Goal: Task Accomplishment & Management: Complete application form

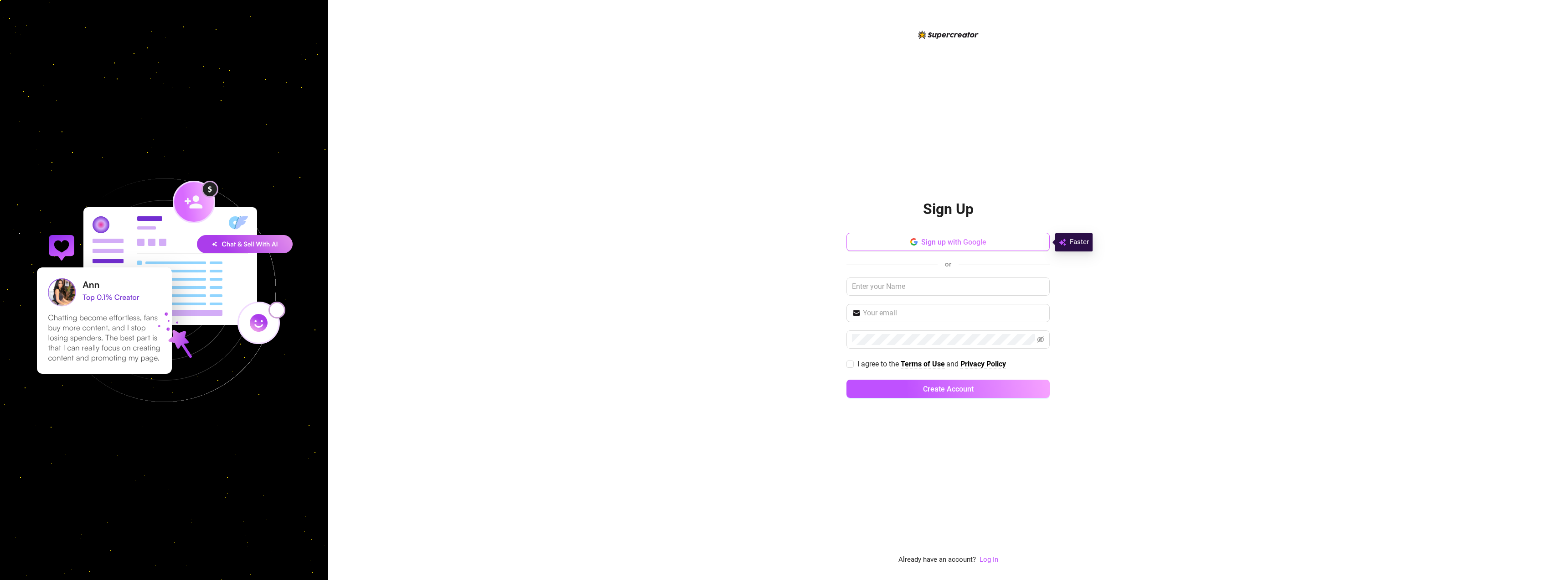
click at [918, 244] on button "Sign up with Google" at bounding box center [948, 242] width 203 height 19
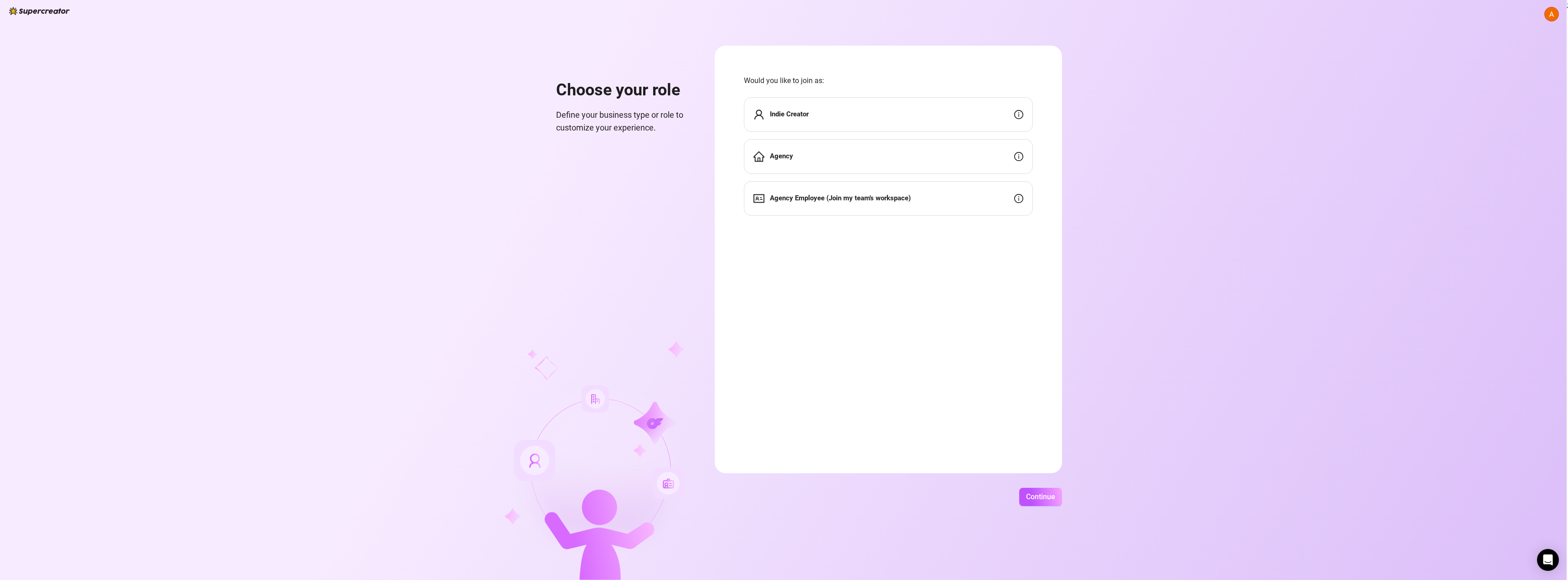
click at [793, 112] on strong "Indie Creator" at bounding box center [789, 114] width 39 height 8
click at [1057, 499] on button "Continue" at bounding box center [1040, 497] width 43 height 19
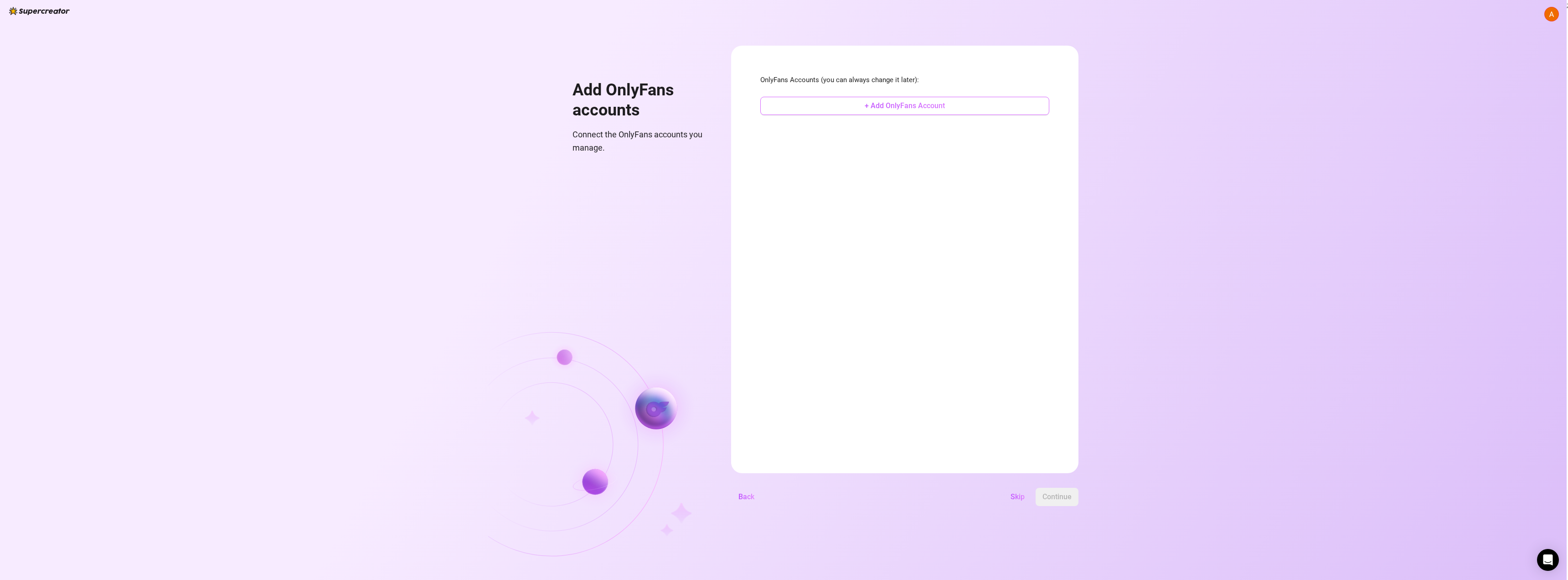
click at [889, 111] on button "+ Add OnlyFans Account" at bounding box center [905, 106] width 289 height 19
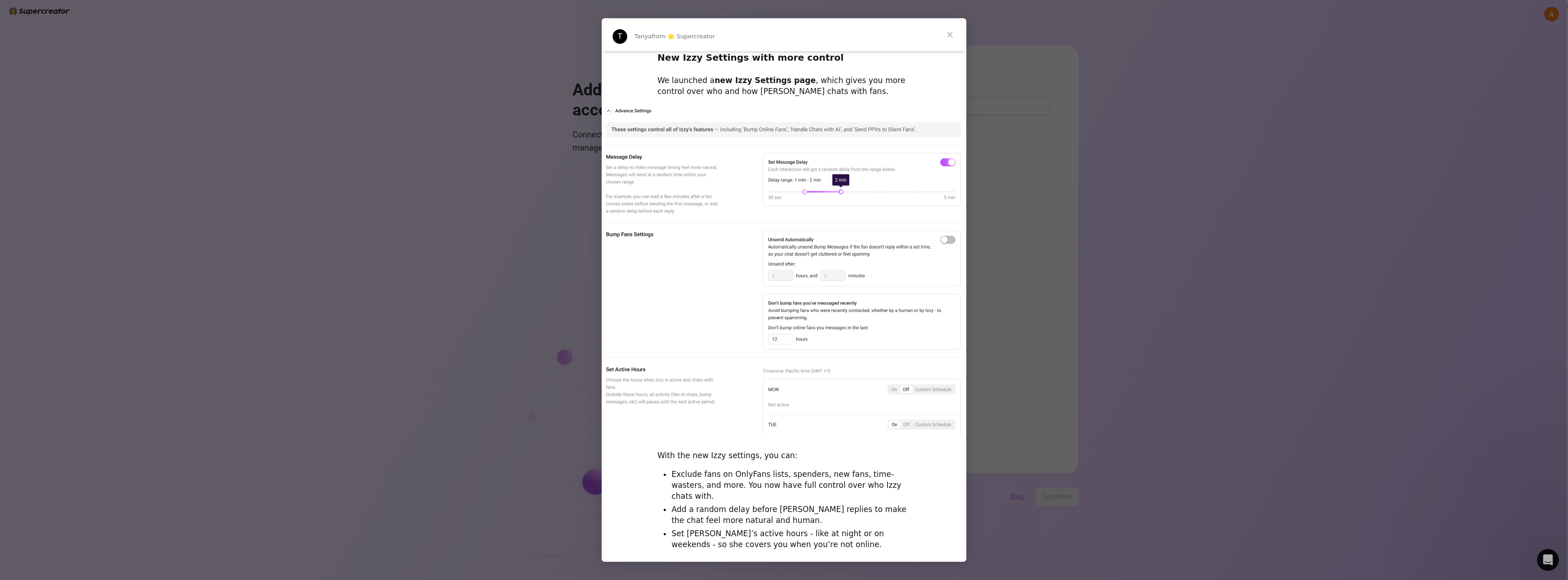
scroll to position [183, 0]
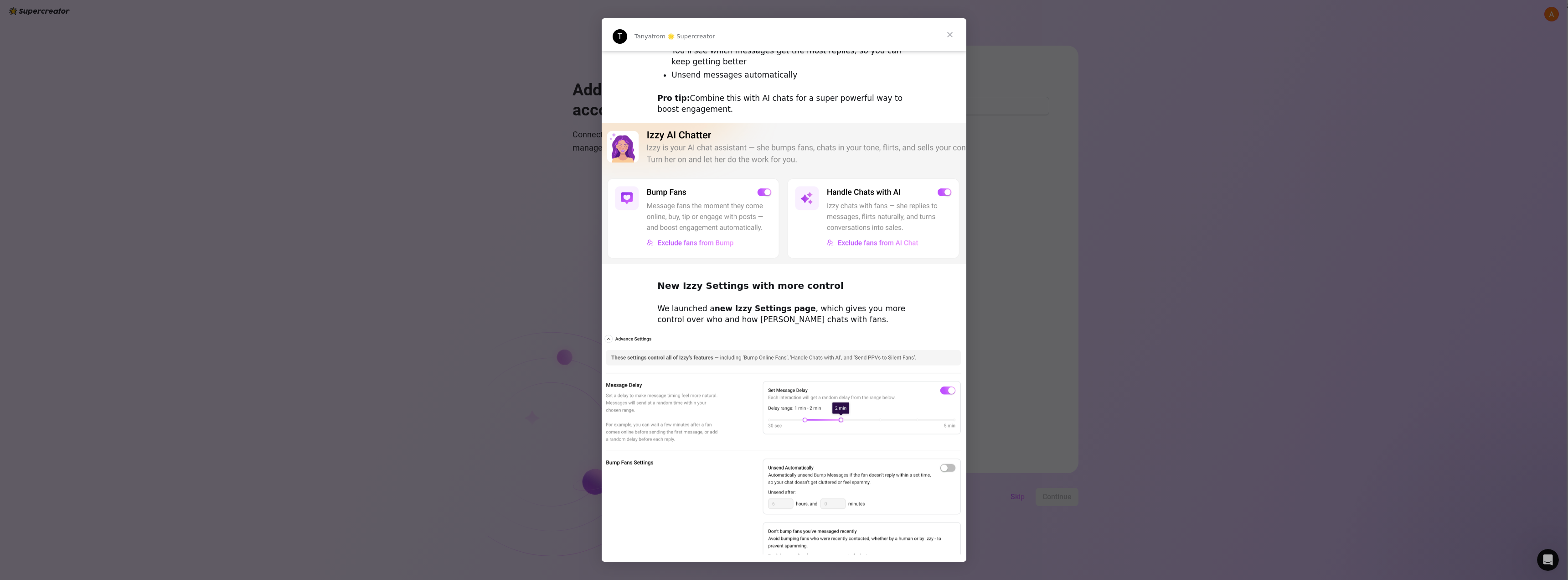
click at [762, 191] on img "Intercom messenger" at bounding box center [784, 194] width 364 height 142
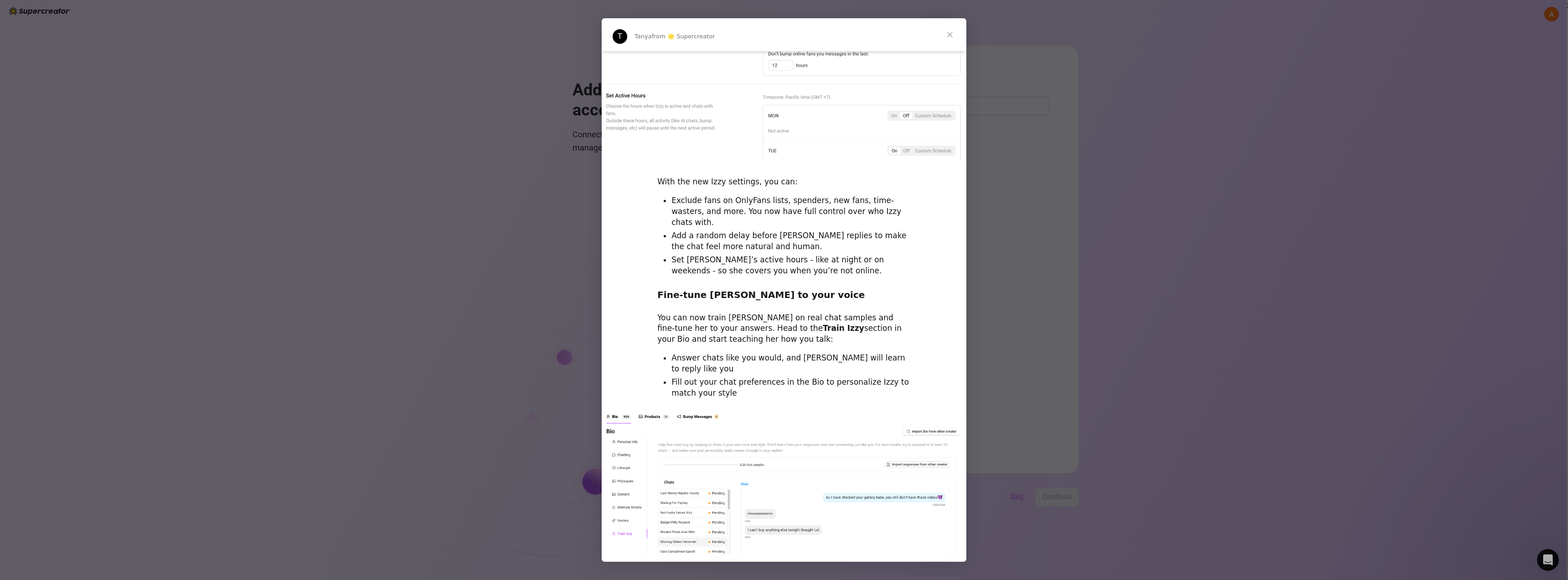
scroll to position [1021, 0]
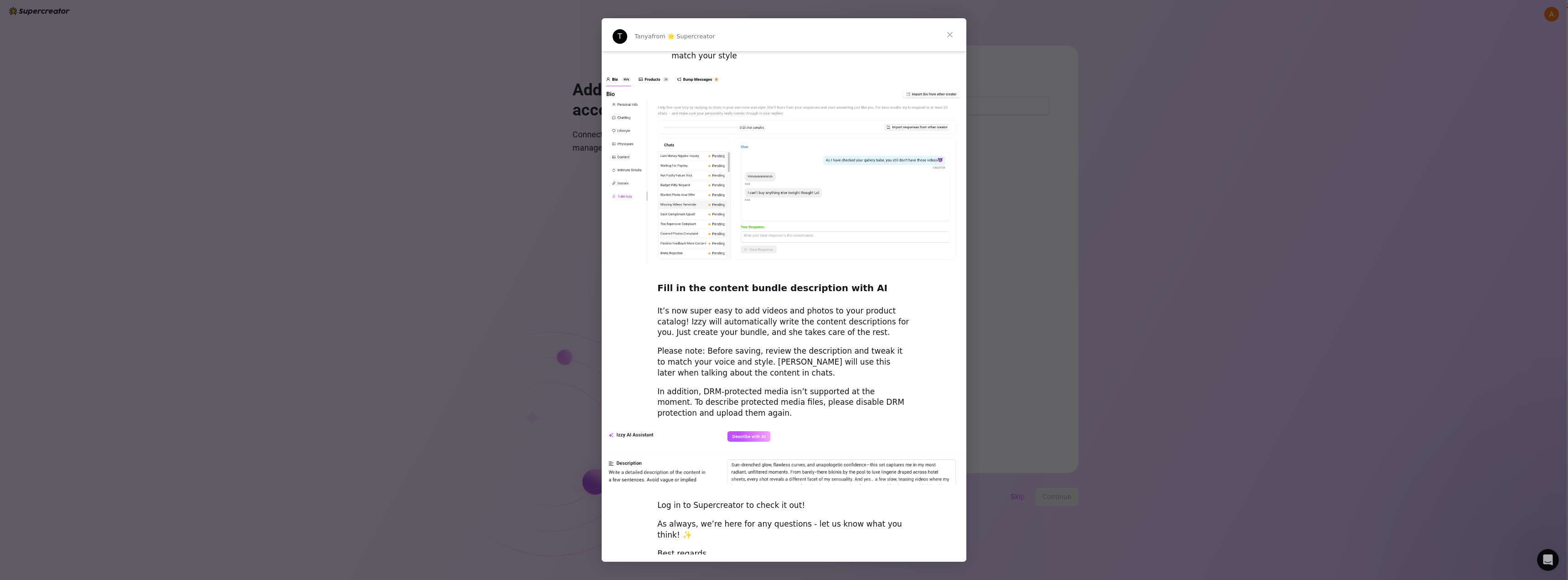
click at [956, 34] on span "Close" at bounding box center [950, 35] width 33 height 33
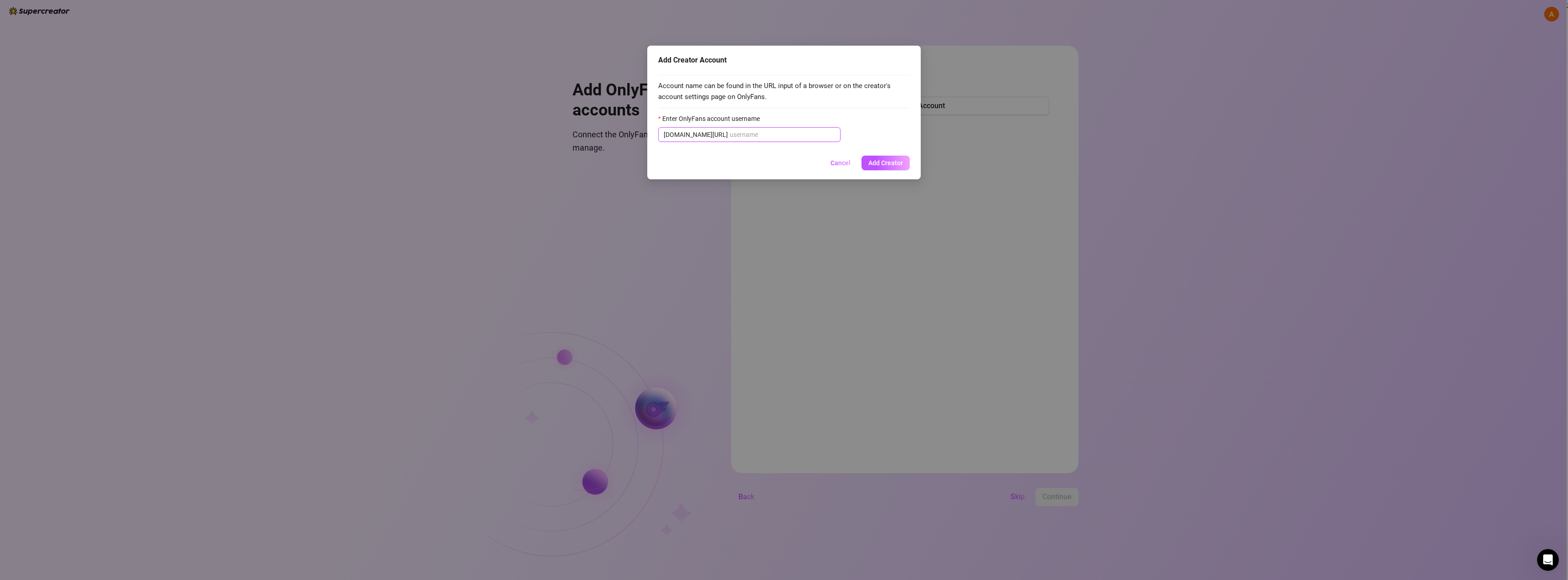
click at [760, 137] on input "Enter OnlyFans account username" at bounding box center [782, 135] width 105 height 10
paste input "spicyabs"
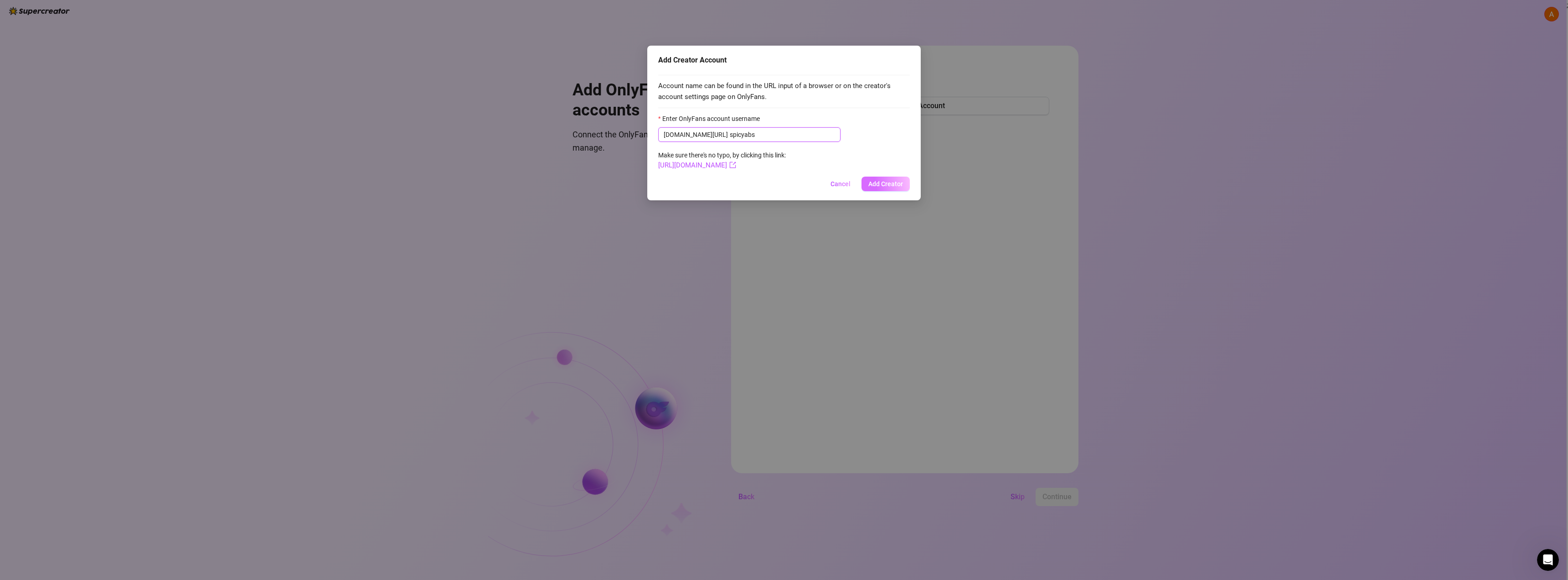
type input "spicyabs"
click at [885, 186] on span "Add Creator" at bounding box center [885, 184] width 35 height 7
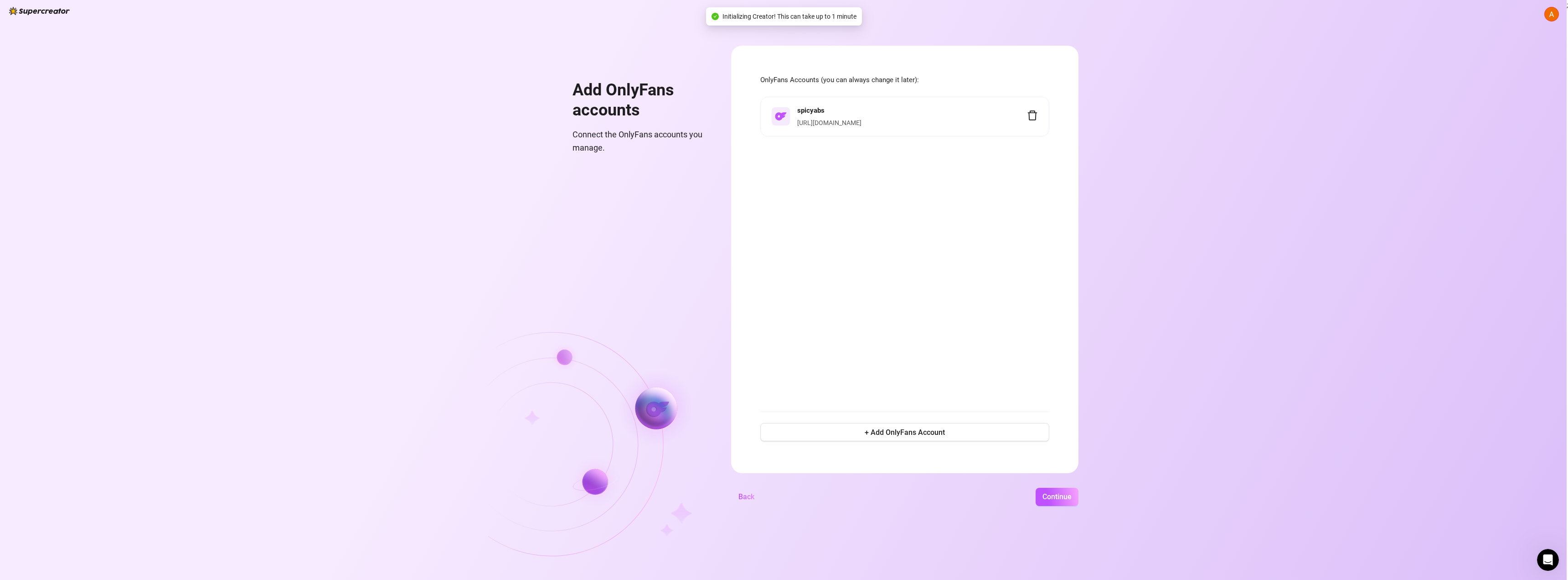
click at [870, 115] on h4 "spicyabs" at bounding box center [912, 111] width 230 height 11
click at [1064, 494] on span "Continue" at bounding box center [1057, 497] width 29 height 9
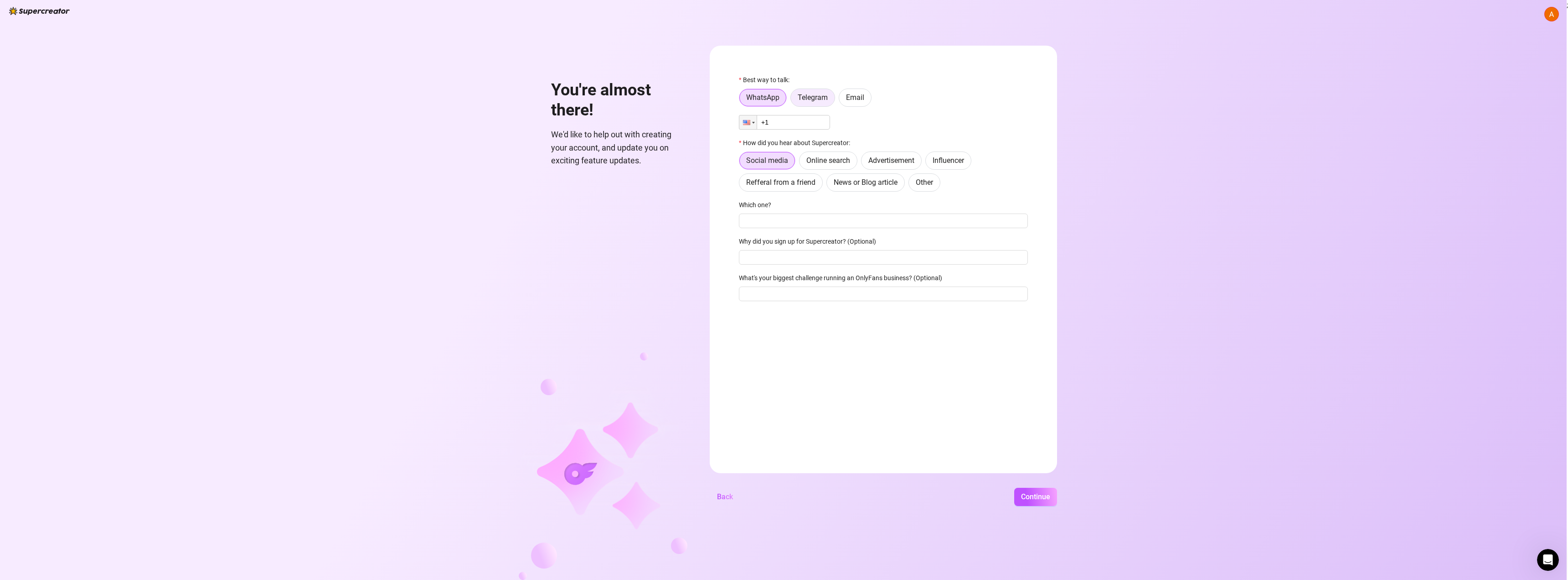
click at [815, 101] on span "Telegram" at bounding box center [813, 97] width 30 height 9
click at [793, 100] on input "Telegram" at bounding box center [793, 100] width 0 height 0
click at [816, 122] on input "text" at bounding box center [889, 122] width 267 height 10
type input "A"
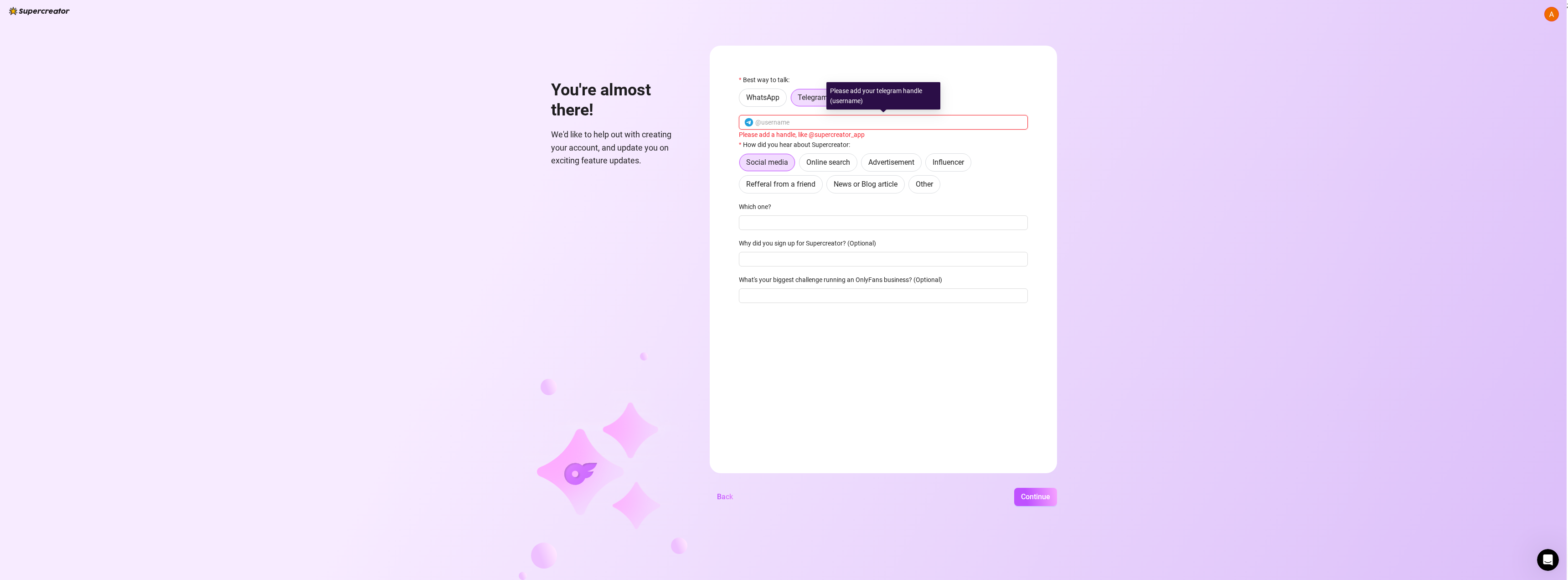
type input """
type input "a"
type input "@Arielinc"
click at [998, 168] on div "Social media Online search Advertisement Influencer Refferal from a friend News…" at bounding box center [883, 171] width 289 height 40
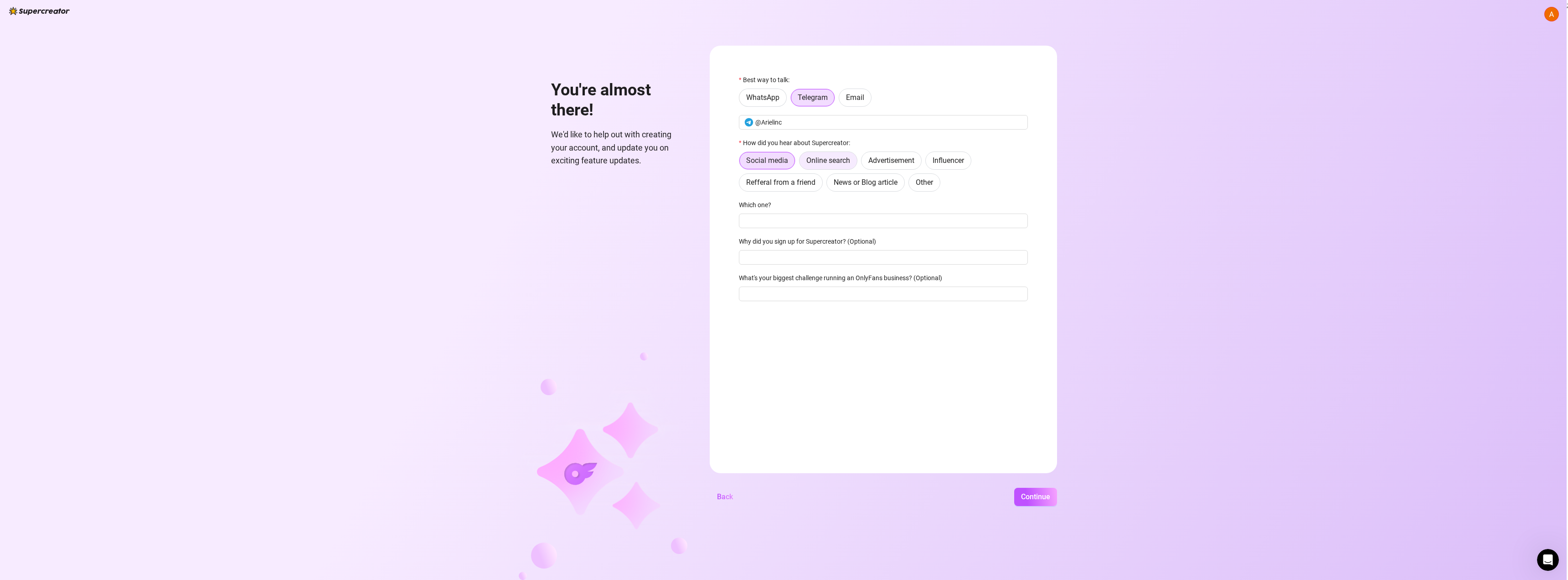
click at [834, 160] on span "Online search" at bounding box center [828, 160] width 44 height 9
click at [802, 163] on input "Online search" at bounding box center [802, 163] width 0 height 0
click at [787, 221] on input "Why did you sign up for Supercreator? (Optional)" at bounding box center [883, 221] width 289 height 15
click at [1019, 502] on button "Continue" at bounding box center [1035, 497] width 43 height 19
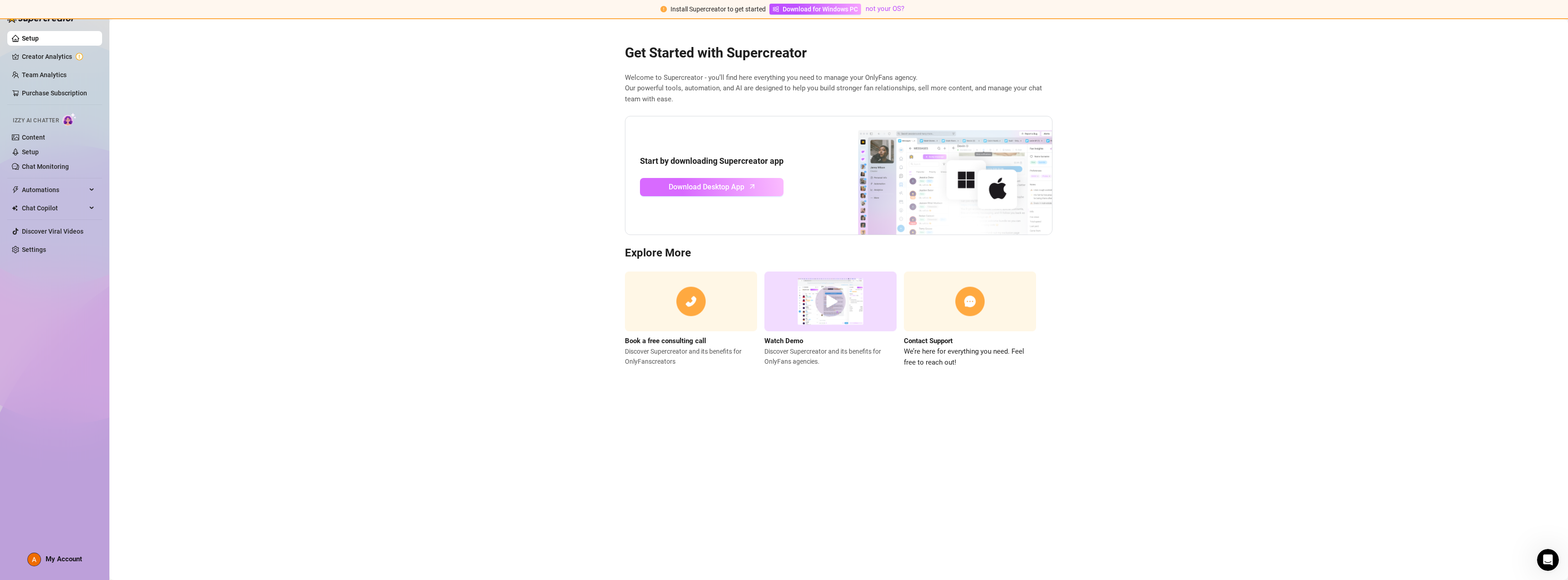
click at [752, 191] on link "Download Desktop App" at bounding box center [712, 187] width 144 height 19
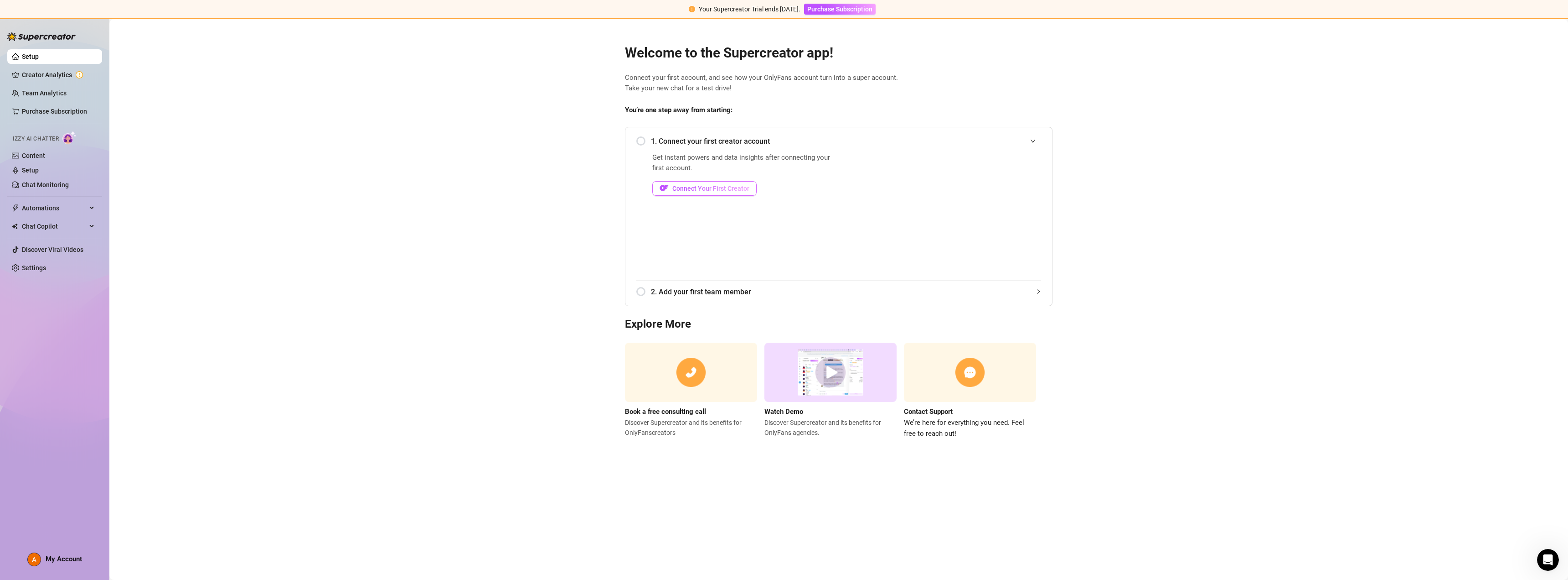
click at [707, 182] on button "Connect Your First Creator" at bounding box center [704, 188] width 104 height 15
click at [704, 184] on span "Connect Your First Creator" at bounding box center [710, 188] width 77 height 7
